Goal: Navigation & Orientation: Find specific page/section

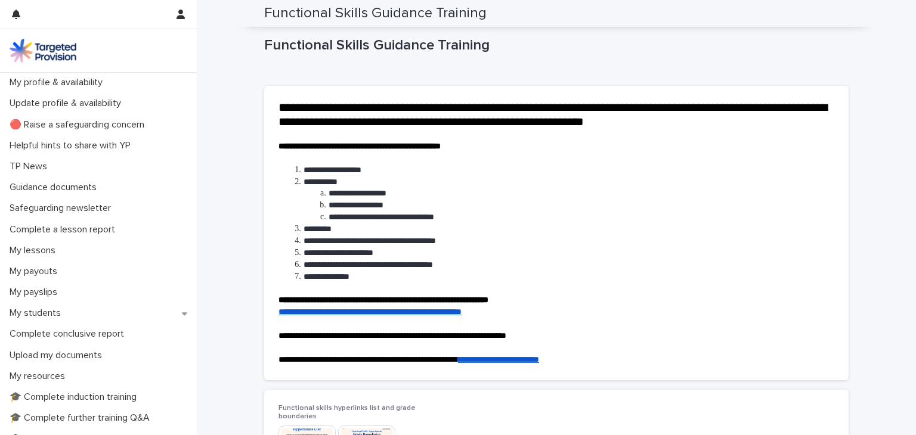
scroll to position [153, 0]
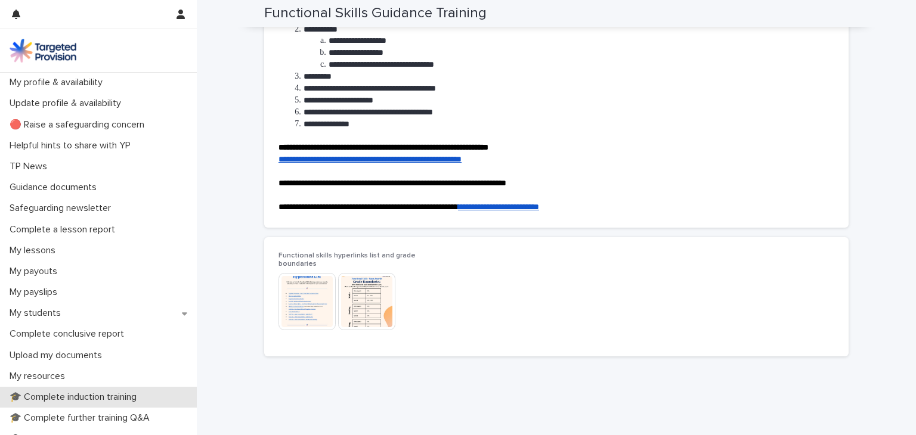
click at [115, 398] on p "🎓 Complete induction training" at bounding box center [75, 397] width 141 height 11
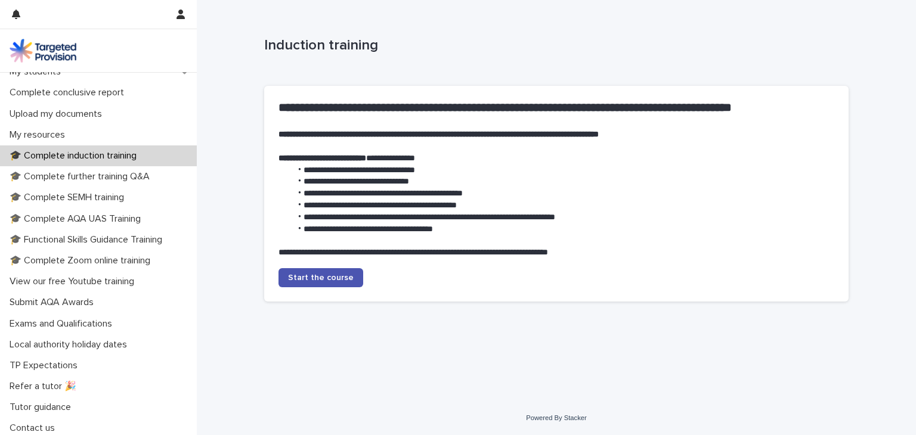
scroll to position [243, 0]
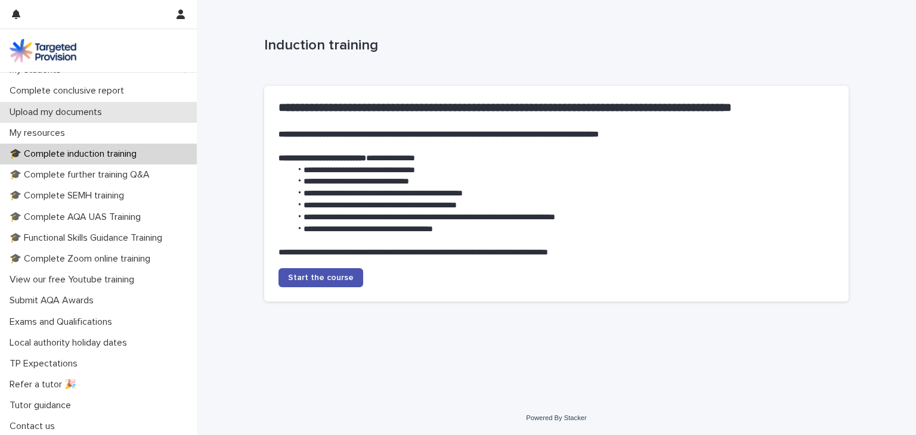
click at [98, 106] on div "Upload my documents" at bounding box center [98, 112] width 197 height 21
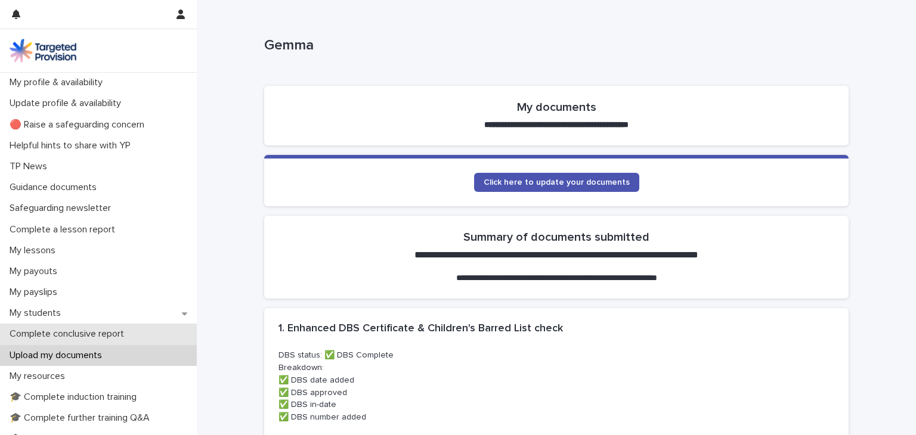
click at [99, 328] on div "Complete conclusive report" at bounding box center [98, 334] width 197 height 21
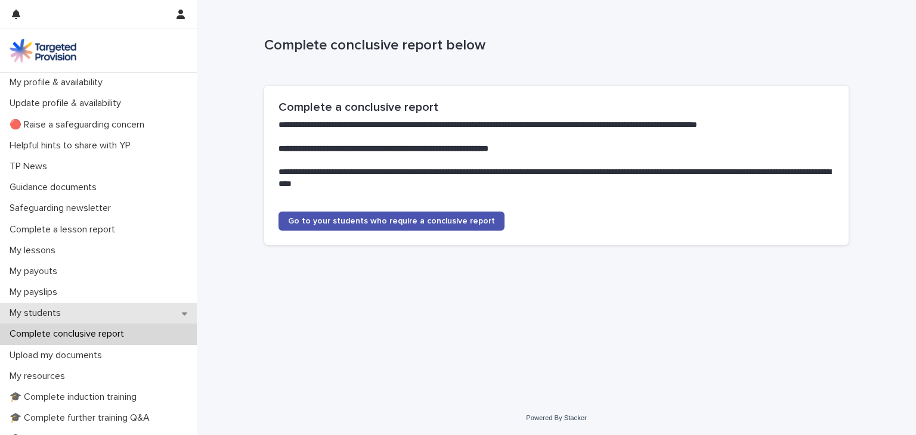
click at [81, 313] on div "My students" at bounding box center [98, 313] width 197 height 21
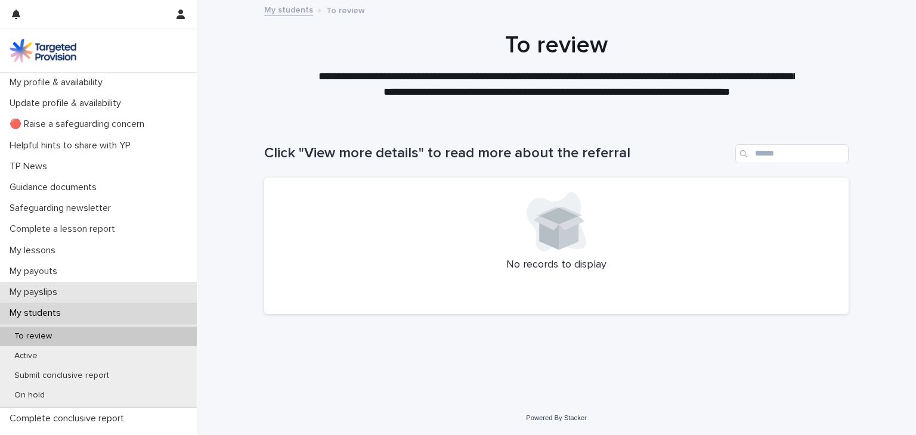
click at [66, 293] on p "My payslips" at bounding box center [36, 292] width 62 height 11
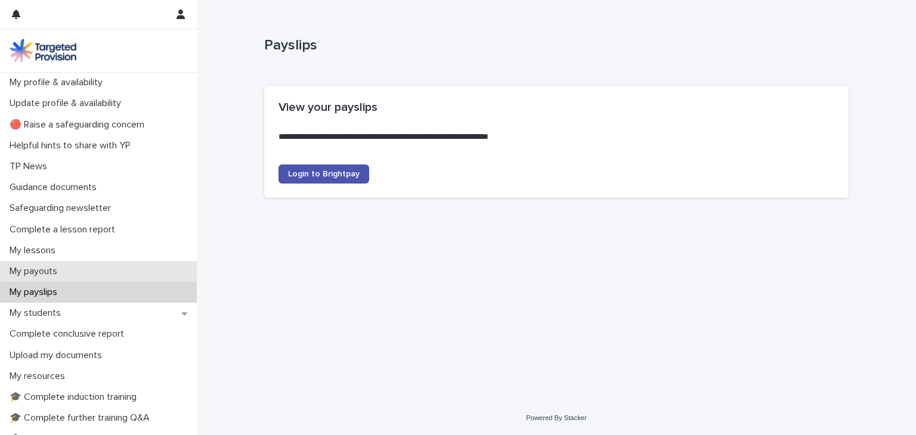
click at [52, 271] on p "My payouts" at bounding box center [36, 271] width 62 height 11
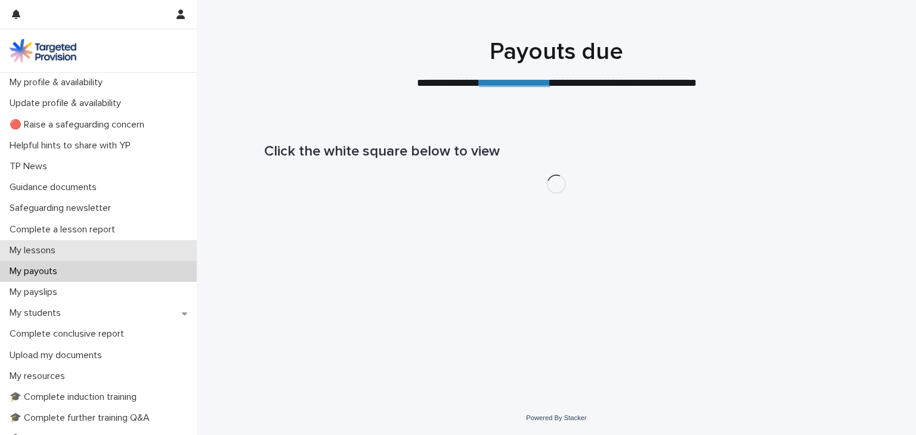
click at [78, 252] on div "My lessons" at bounding box center [98, 250] width 197 height 21
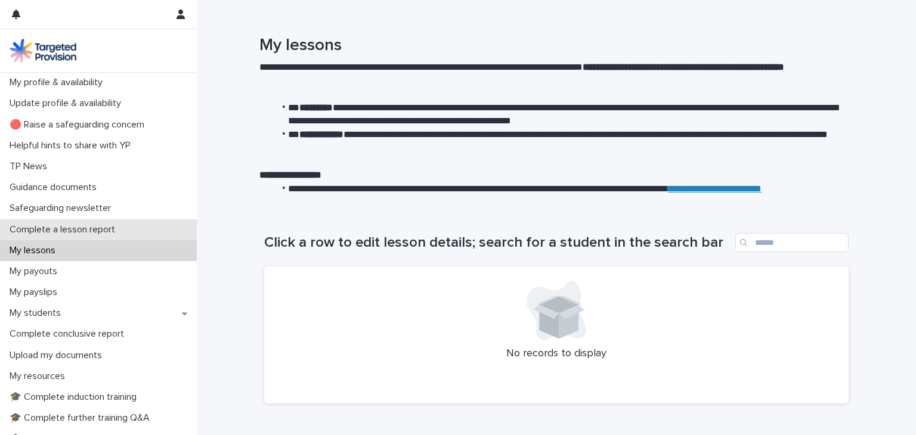
click at [123, 230] on p "Complete a lesson report" at bounding box center [65, 229] width 120 height 11
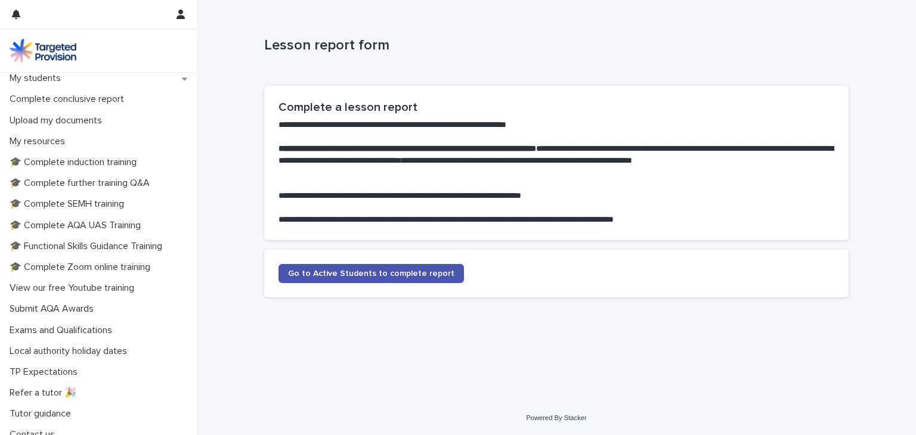
scroll to position [246, 0]
